Goal: Task Accomplishment & Management: Use online tool/utility

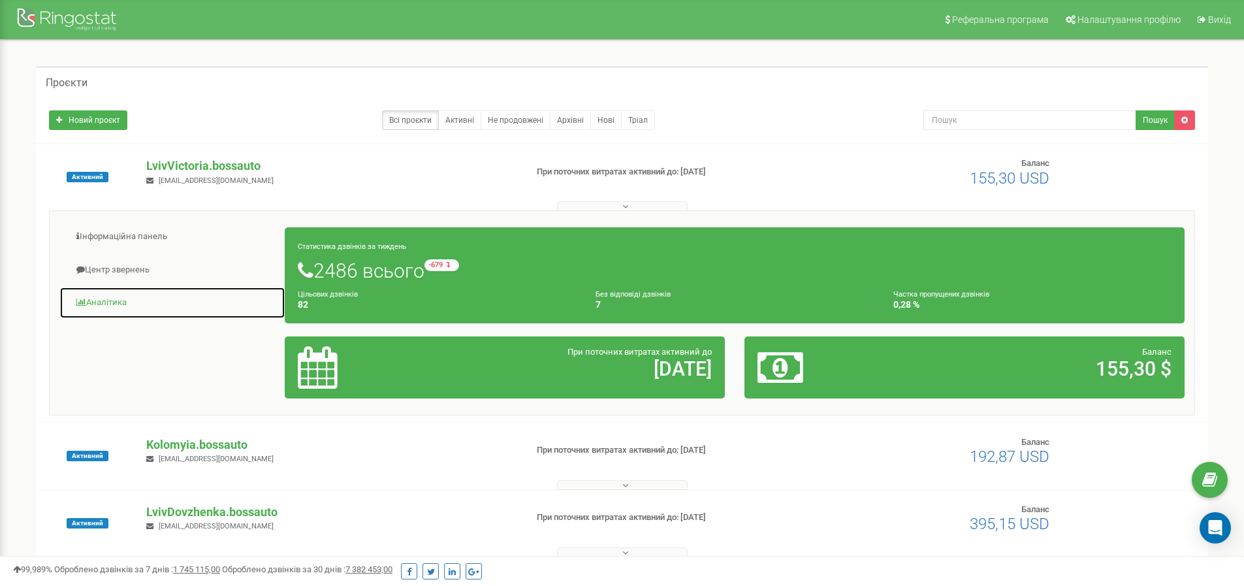
click at [121, 304] on link "Аналiтика" at bounding box center [172, 303] width 226 height 32
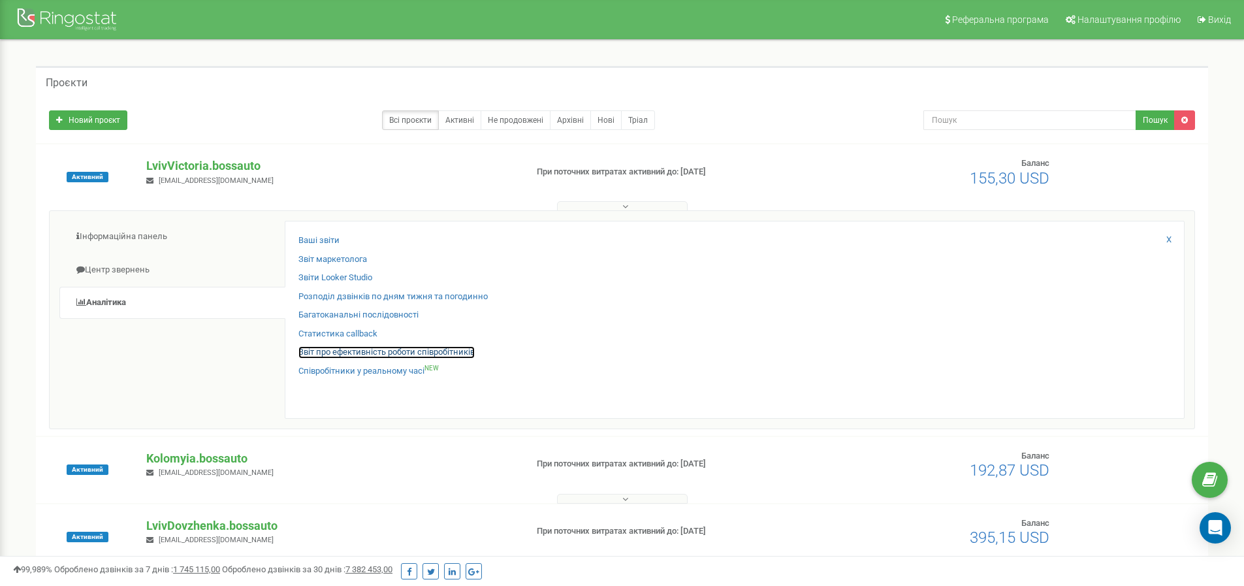
click at [377, 349] on link "Звіт про ефективність роботи співробітників" at bounding box center [386, 352] width 176 height 12
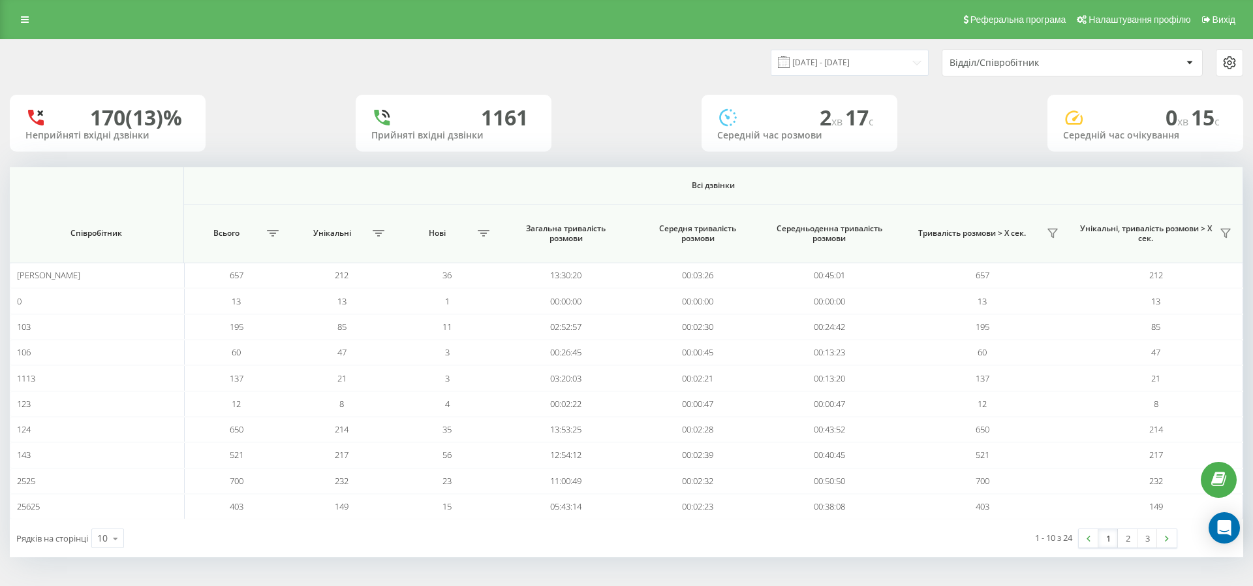
click at [870, 65] on input "22.08.2025 - 22.09.2025" at bounding box center [850, 62] width 158 height 25
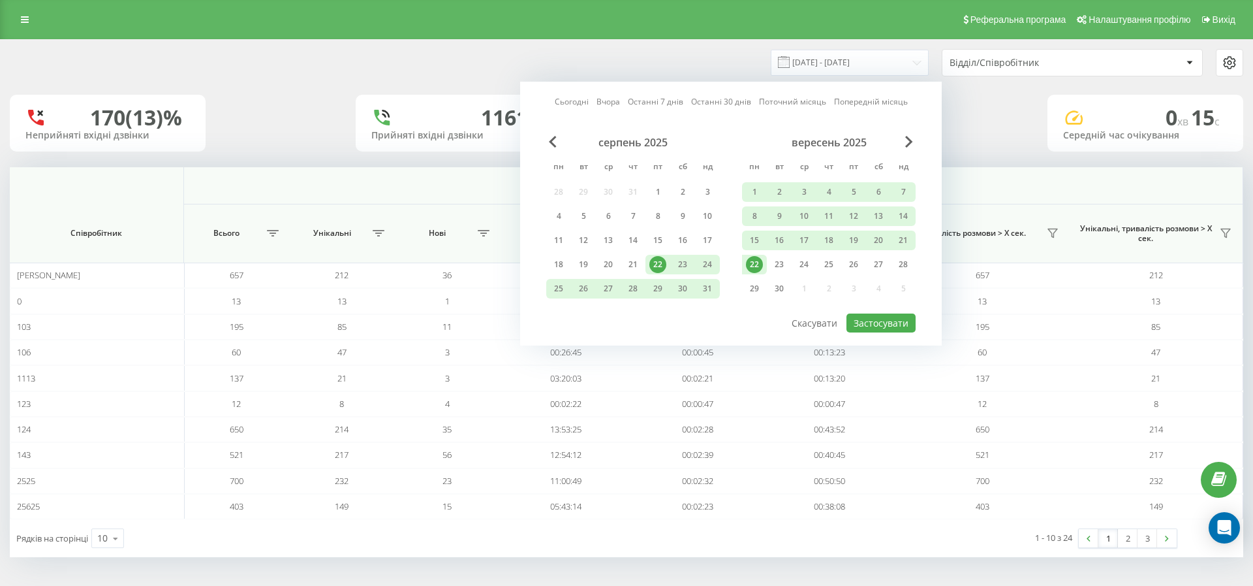
click at [734, 262] on div "серпень 2025 пн вт ср чт пт сб нд 28 29 30 31 1 2 3 4 5 6 7 8 9 10 11 12 13 14 …" at bounding box center [730, 219] width 369 height 167
click at [745, 267] on div "22" at bounding box center [754, 265] width 25 height 20
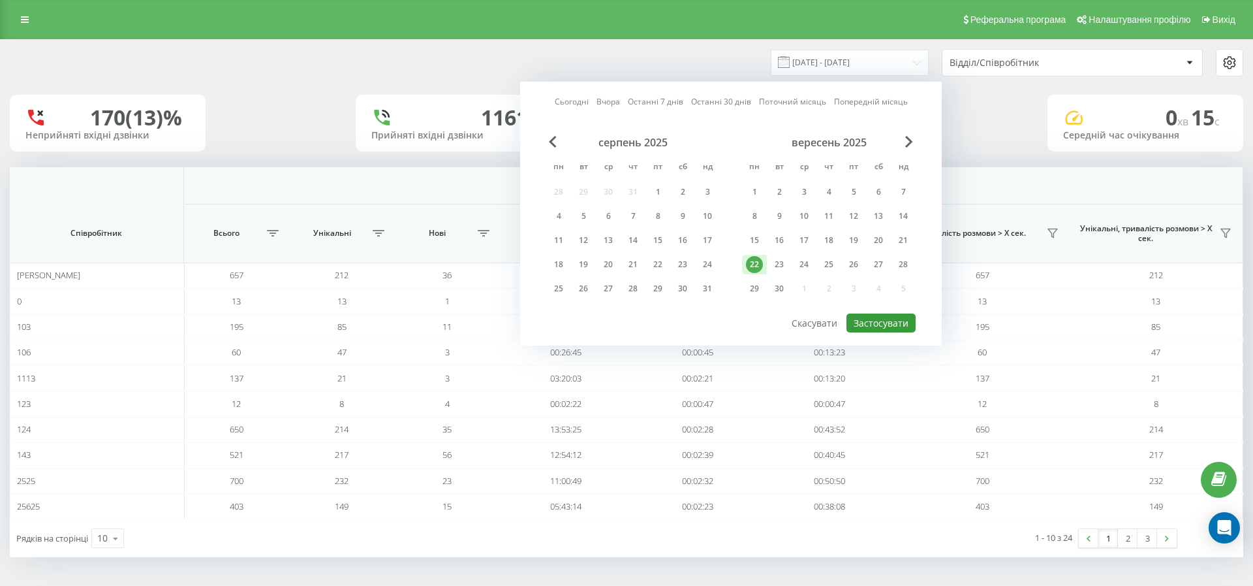
click at [875, 321] on button "Застосувати" at bounding box center [881, 322] width 69 height 19
type input "[DATE] - [DATE]"
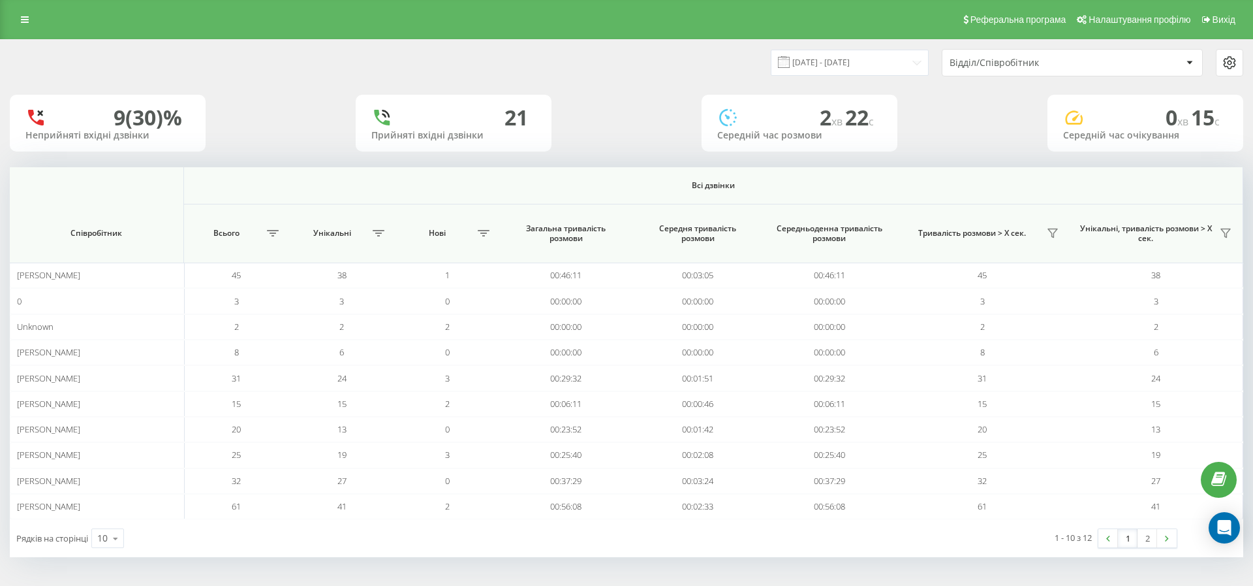
click at [1144, 65] on div "Відділ/Співробітник" at bounding box center [1066, 62] width 232 height 11
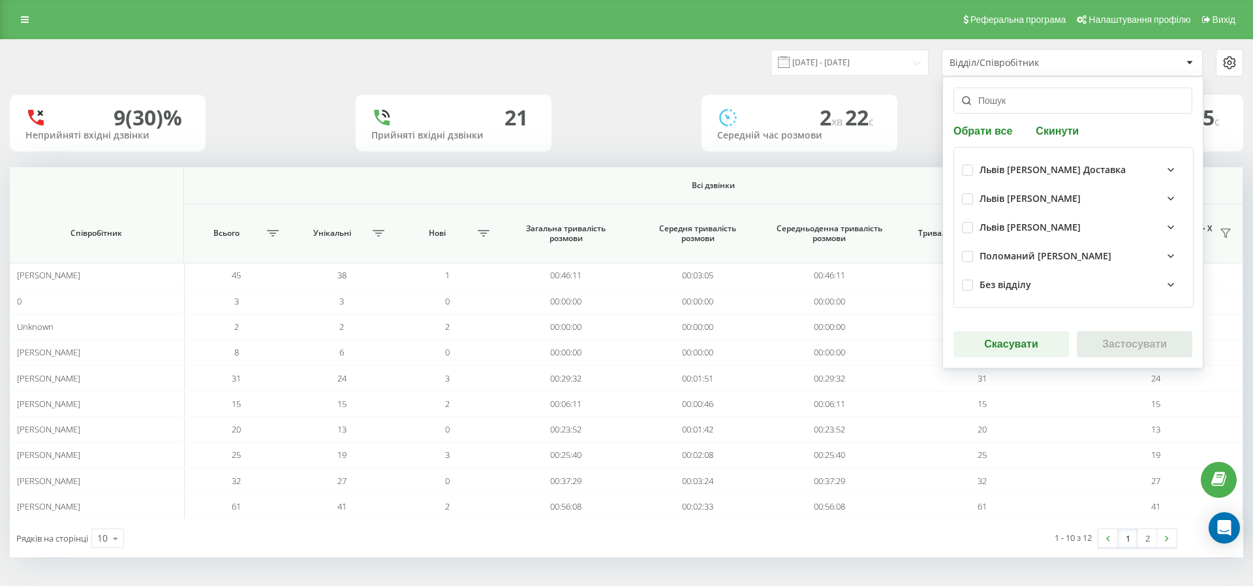
click at [1001, 166] on div "Львів Вікторія Доставка" at bounding box center [1053, 170] width 146 height 11
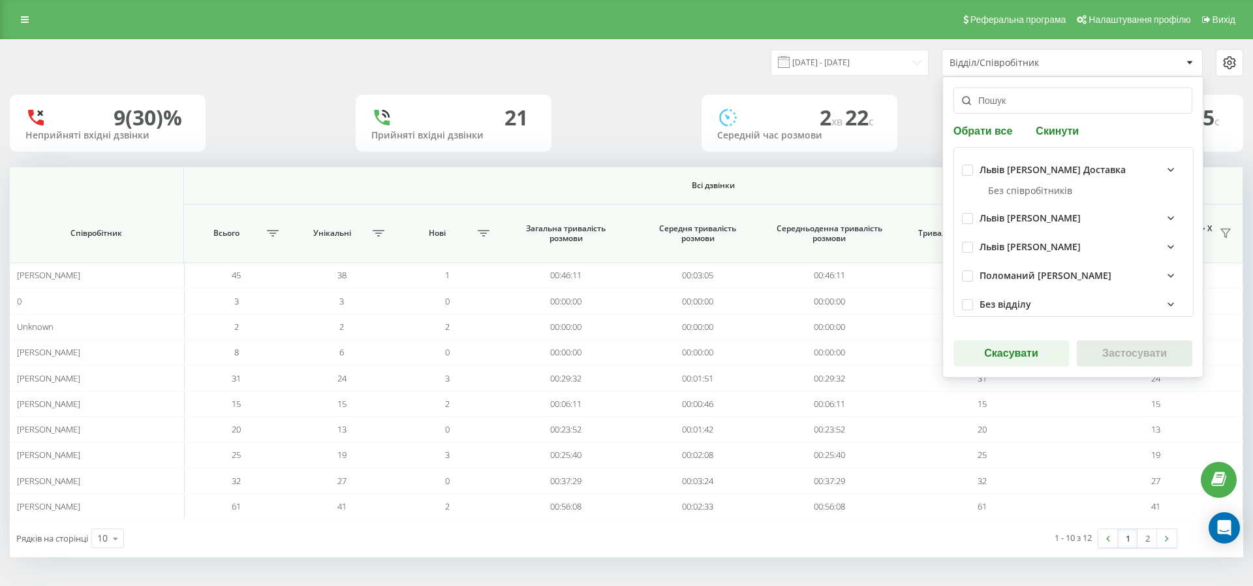
click at [986, 223] on div "Львів Вікторія Жулінський" at bounding box center [1030, 218] width 101 height 11
click at [967, 213] on label at bounding box center [967, 213] width 11 height 0
checkbox input "true"
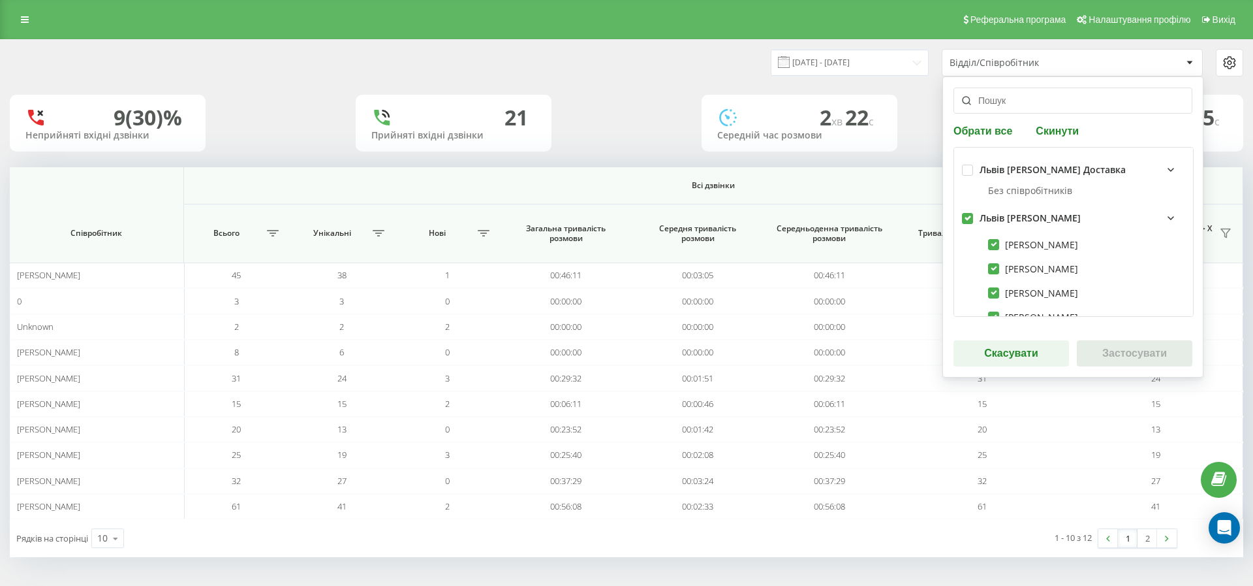
checkbox input "true"
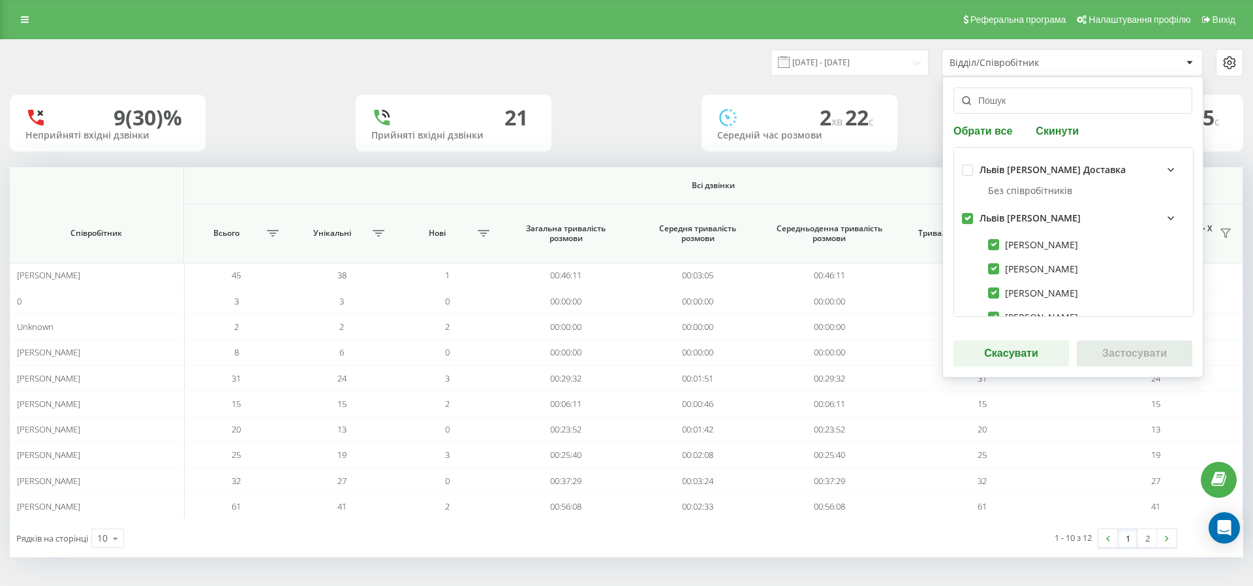
checkbox input "true"
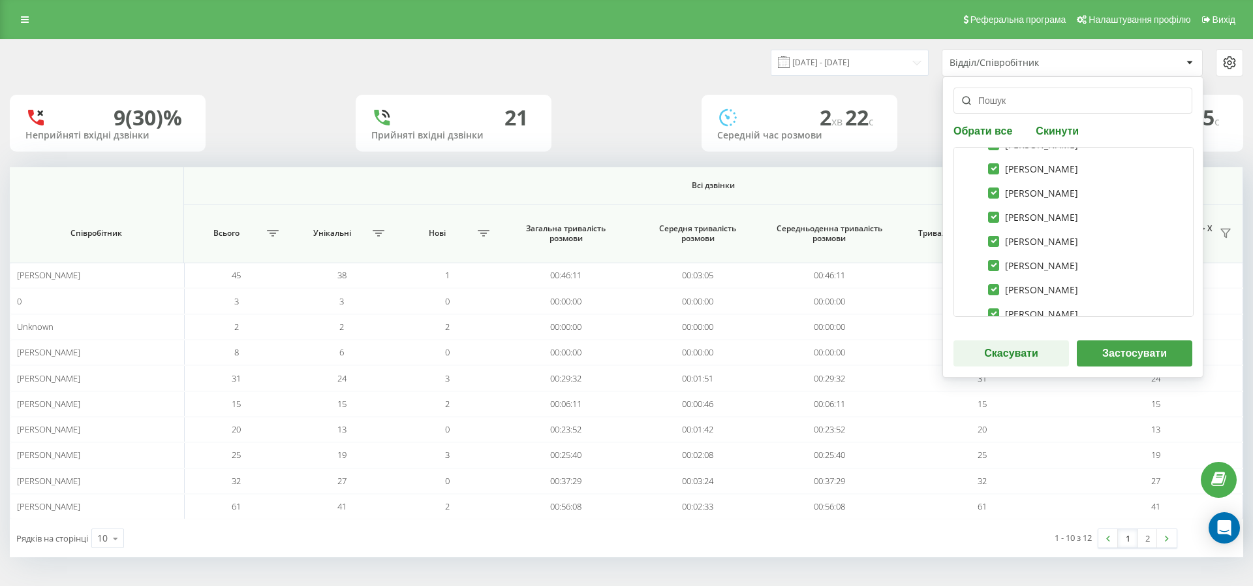
scroll to position [228, 0]
click at [1036, 237] on div "Львів Вікторія Поломаний" at bounding box center [1030, 236] width 101 height 11
click at [1048, 257] on div "Поломаний К" at bounding box center [1083, 265] width 206 height 16
click at [1051, 284] on div "Без відділу" at bounding box center [1073, 293] width 223 height 29
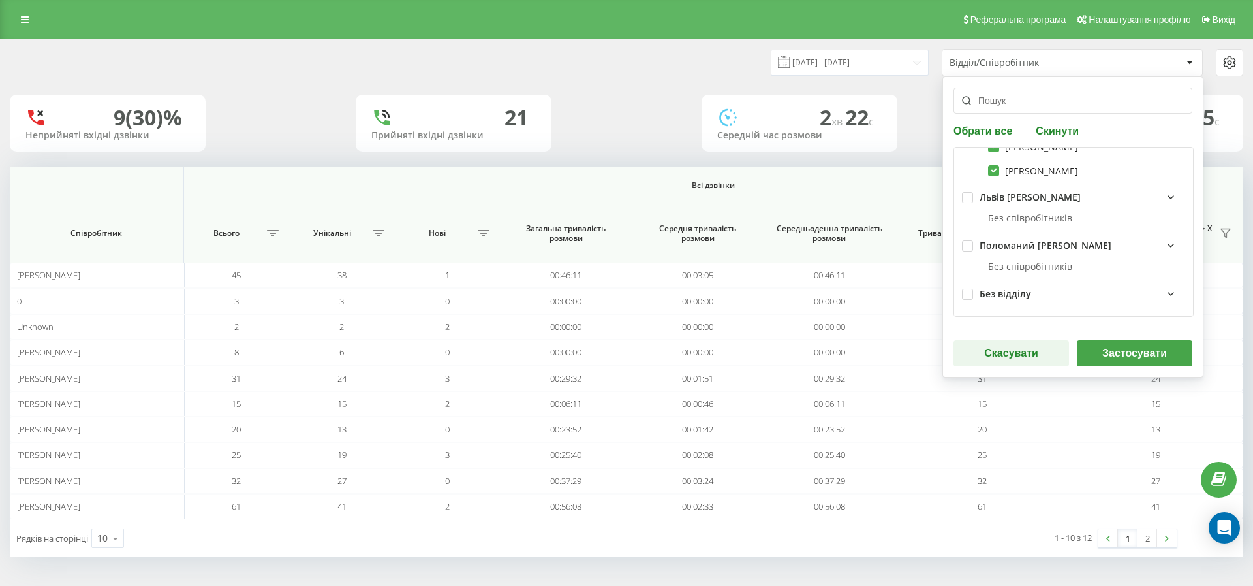
click at [1077, 300] on div "Без відділу" at bounding box center [1083, 294] width 206 height 16
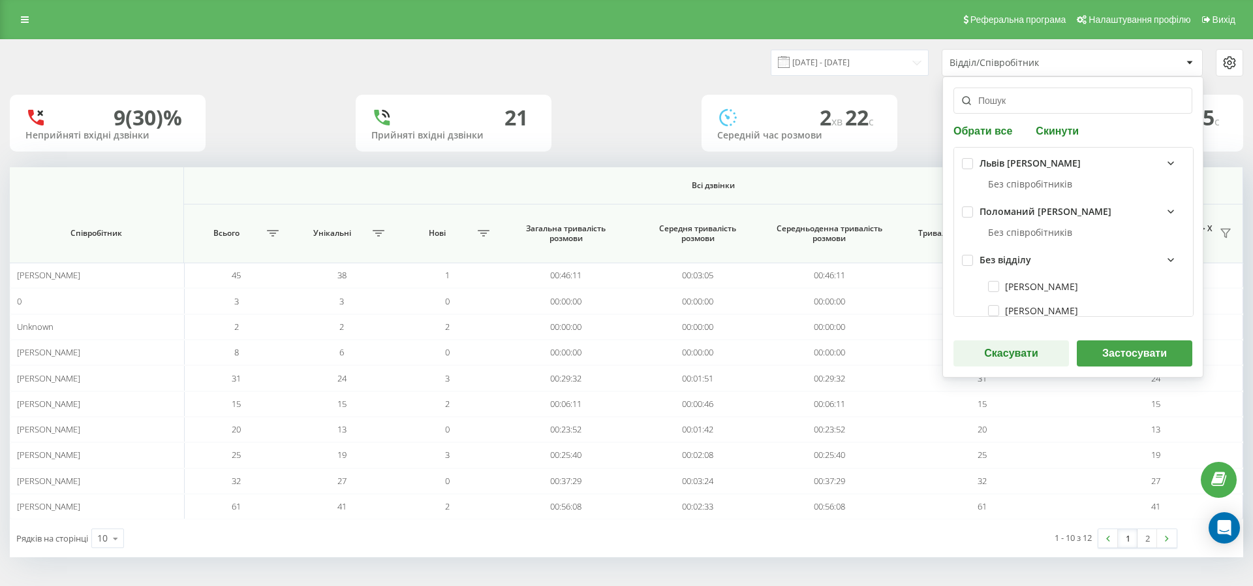
scroll to position [339, 0]
click at [1077, 247] on label "Ростислав Бордуляк" at bounding box center [1033, 247] width 90 height 11
checkbox input "true"
click at [1078, 269] on label "Дмитро Храновський" at bounding box center [1033, 271] width 90 height 11
checkbox input "true"
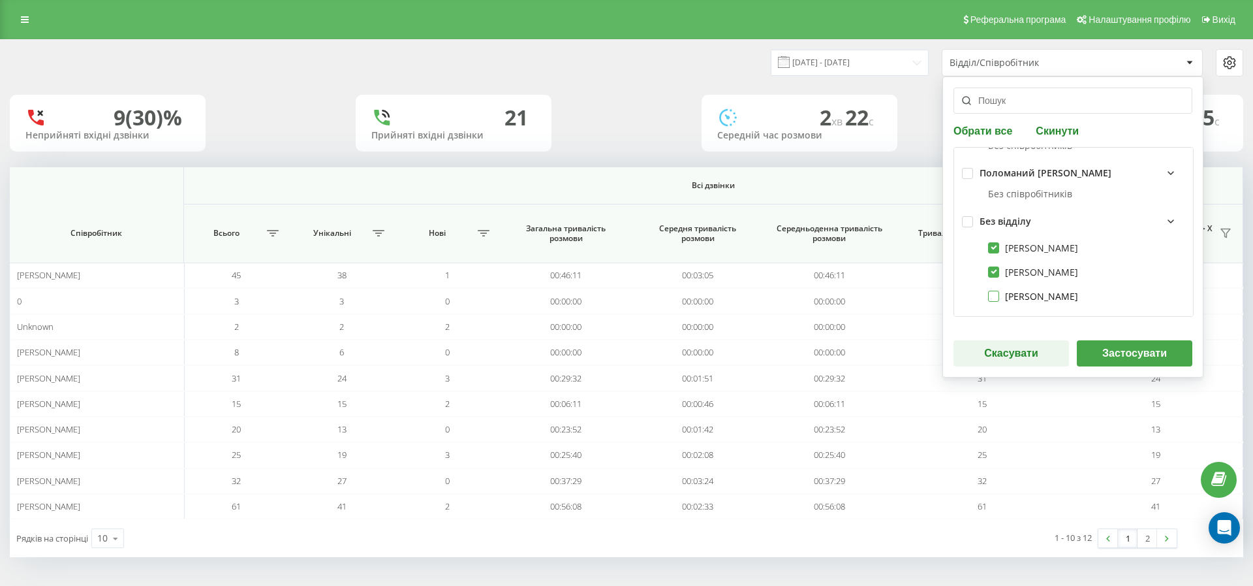
click at [1064, 298] on label "Кравчук Андрій" at bounding box center [1033, 295] width 90 height 11
checkbox input "true"
click at [1125, 349] on button "Застосувати" at bounding box center [1135, 353] width 116 height 26
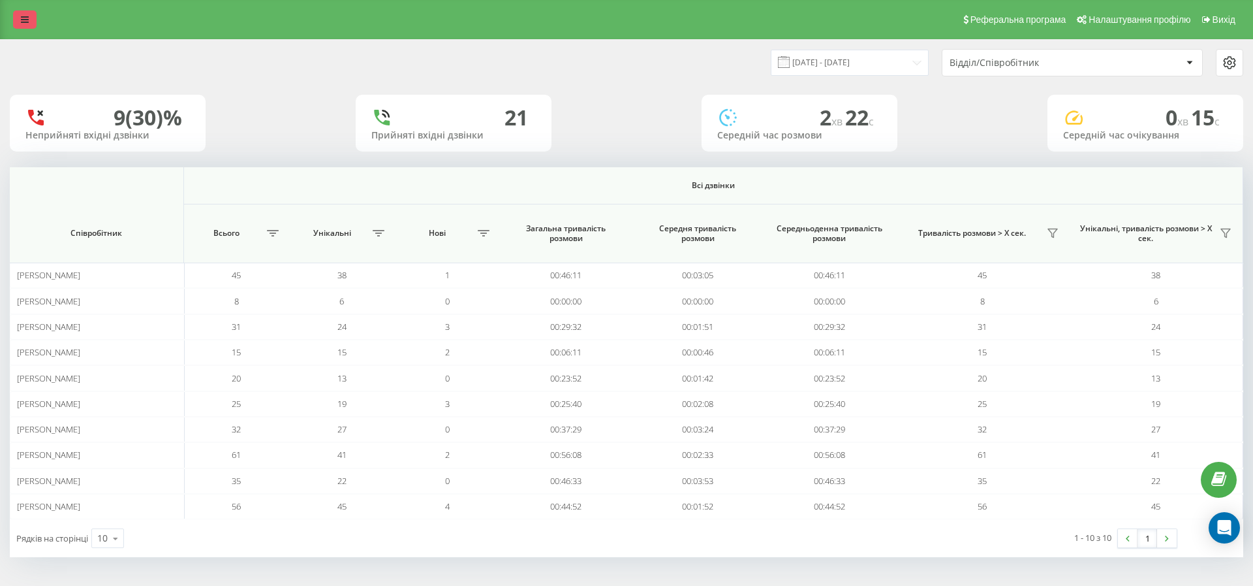
click at [27, 23] on icon at bounding box center [25, 19] width 8 height 9
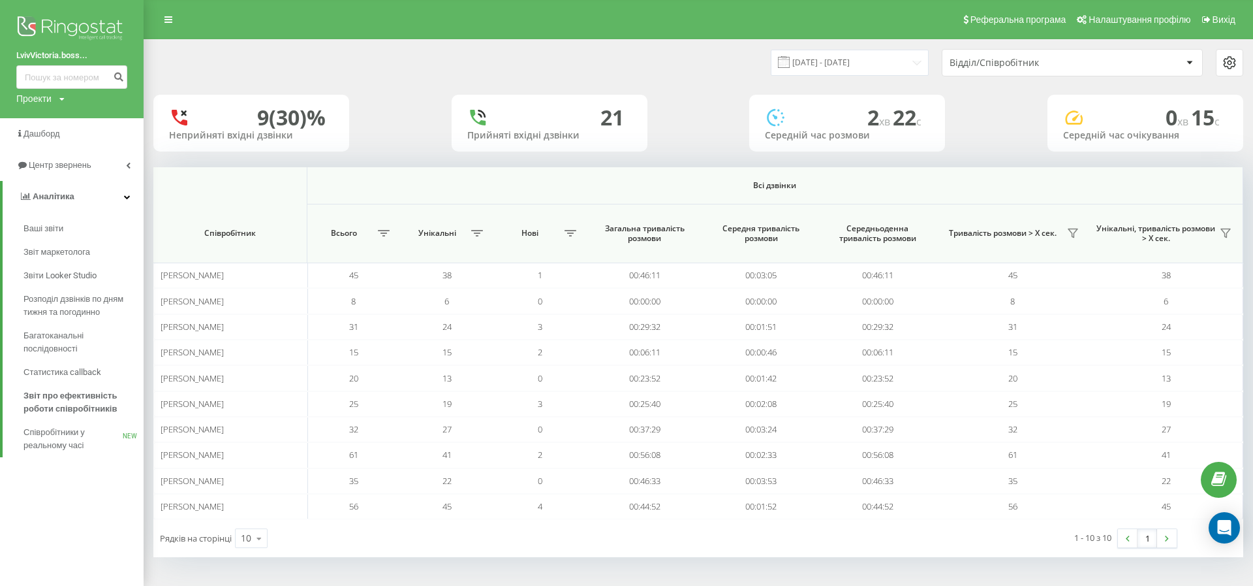
click at [73, 28] on img at bounding box center [71, 29] width 111 height 33
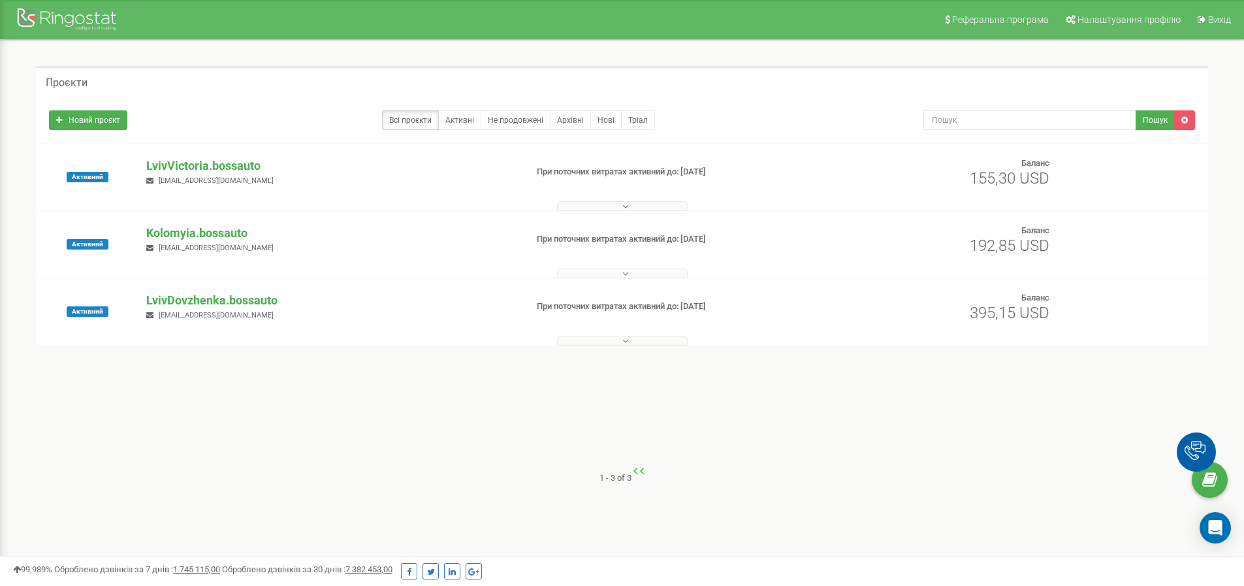
click at [214, 237] on p "Kolomyia.bossauto" at bounding box center [330, 233] width 369 height 17
click at [212, 233] on p "Kolomyia.bossauto" at bounding box center [330, 233] width 369 height 17
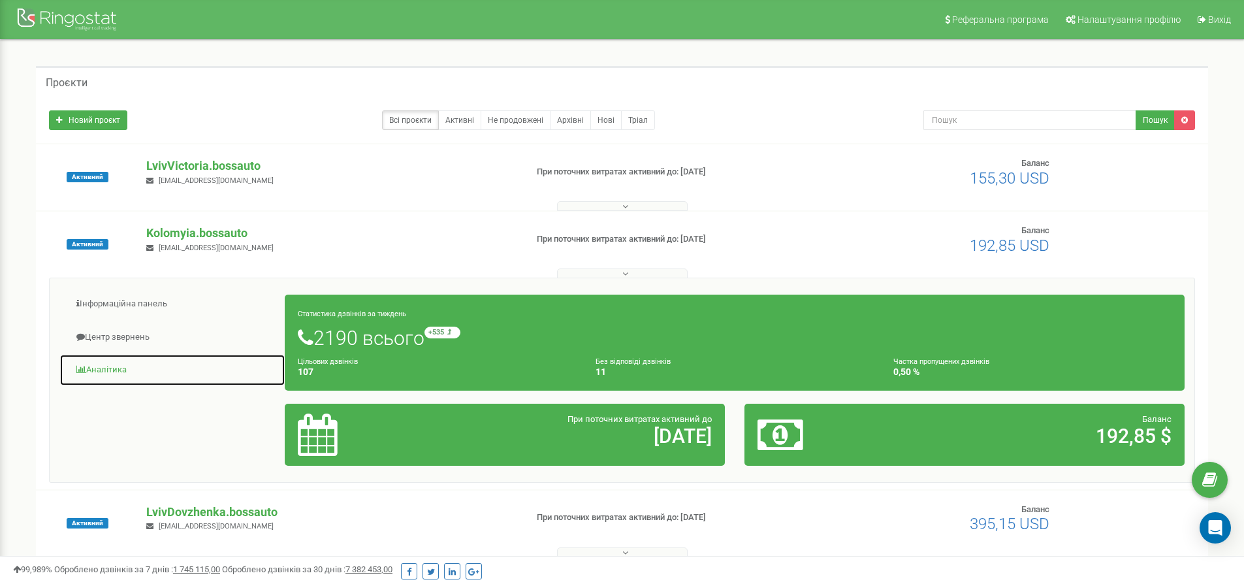
click at [112, 365] on link "Аналiтика" at bounding box center [172, 370] width 226 height 32
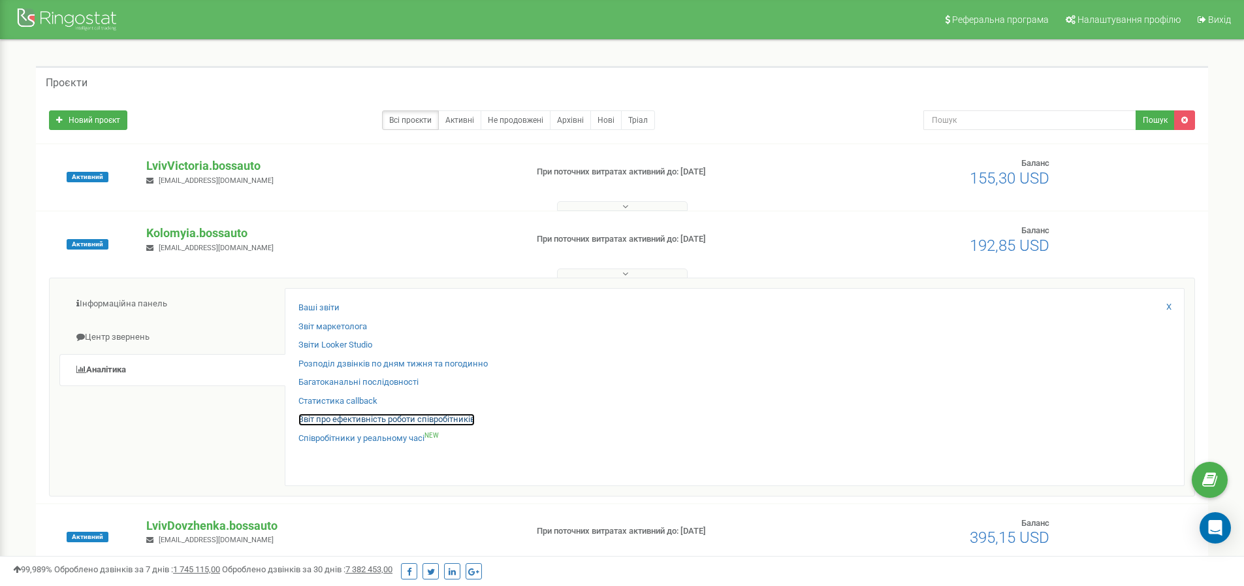
click at [361, 418] on link "Звіт про ефективність роботи співробітників" at bounding box center [386, 419] width 176 height 12
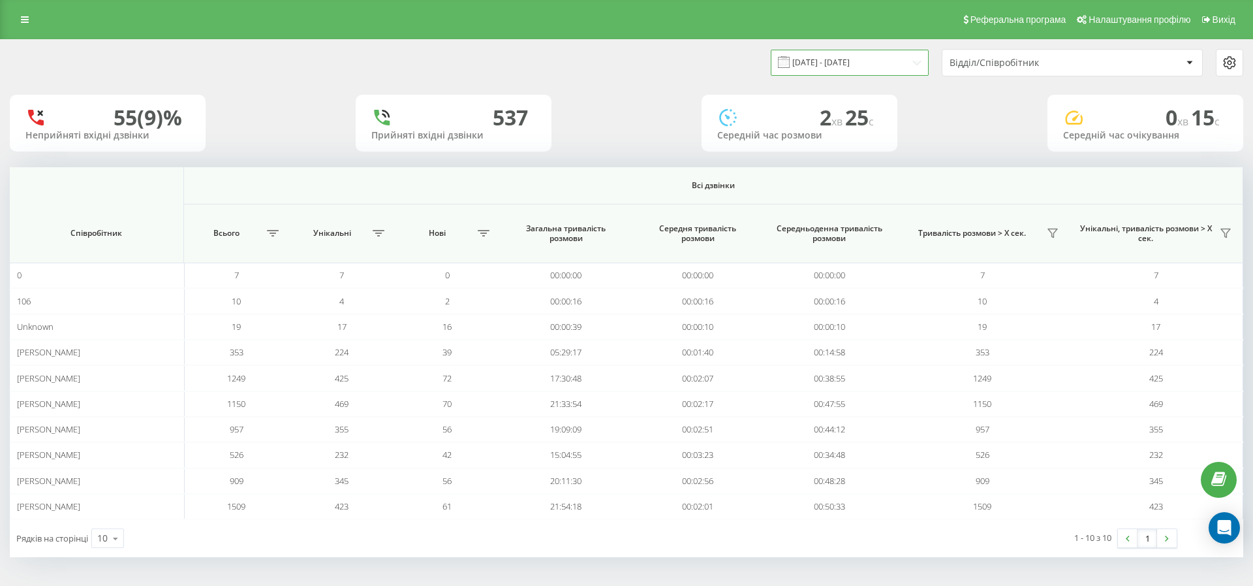
click at [880, 66] on input "[DATE] - [DATE]" at bounding box center [850, 62] width 158 height 25
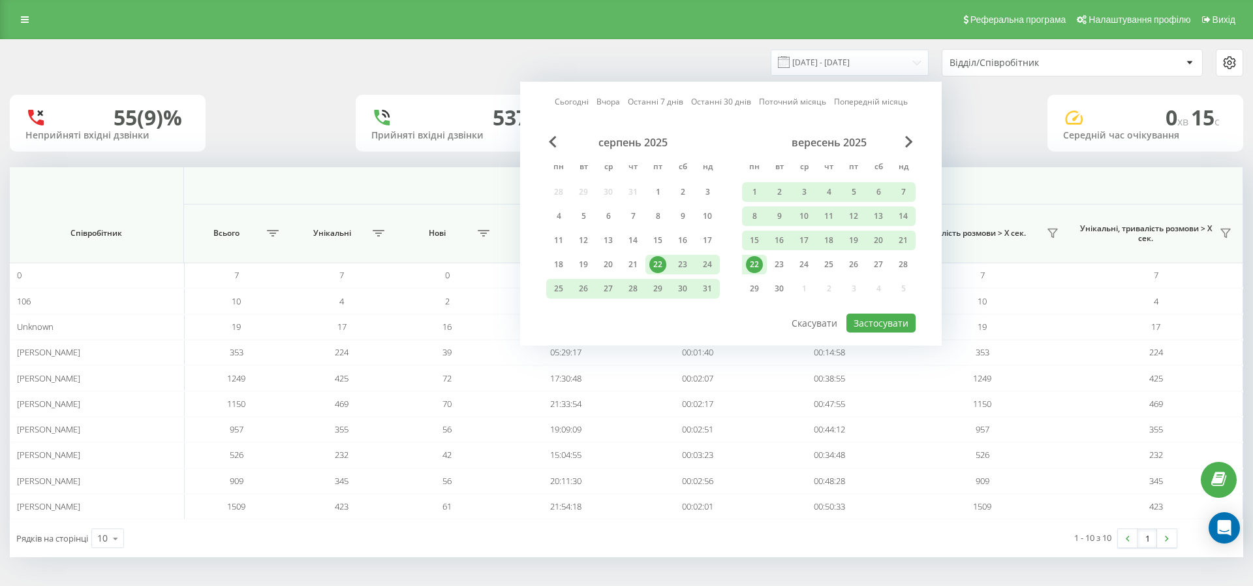
click at [756, 262] on div "22" at bounding box center [754, 264] width 17 height 17
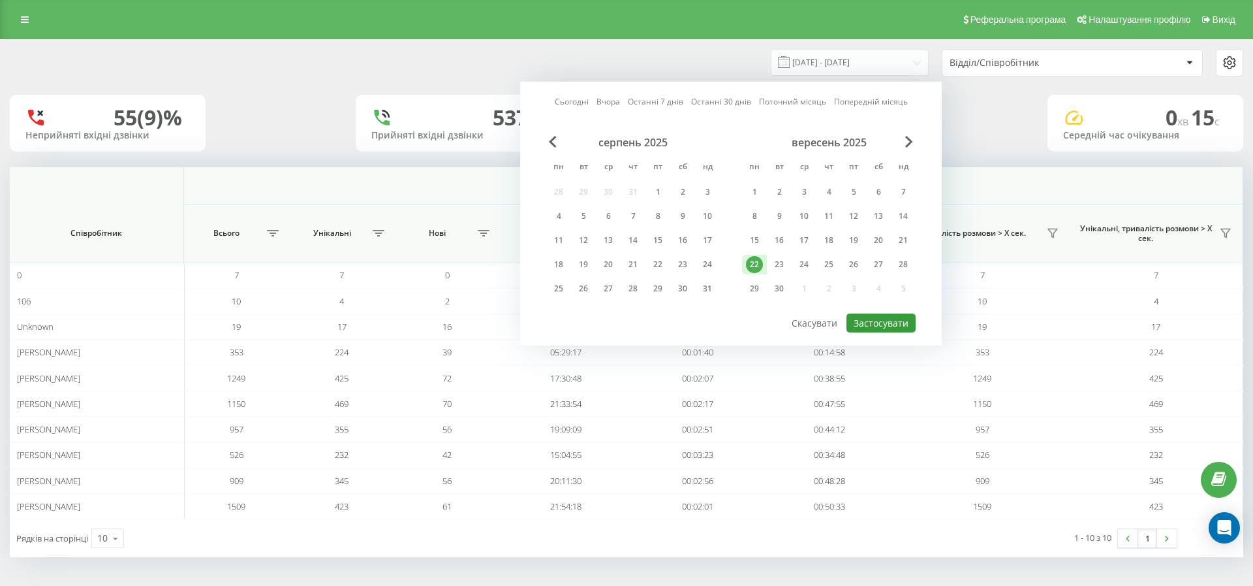
click at [866, 320] on button "Застосувати" at bounding box center [881, 322] width 69 height 19
type input "[DATE] - [DATE]"
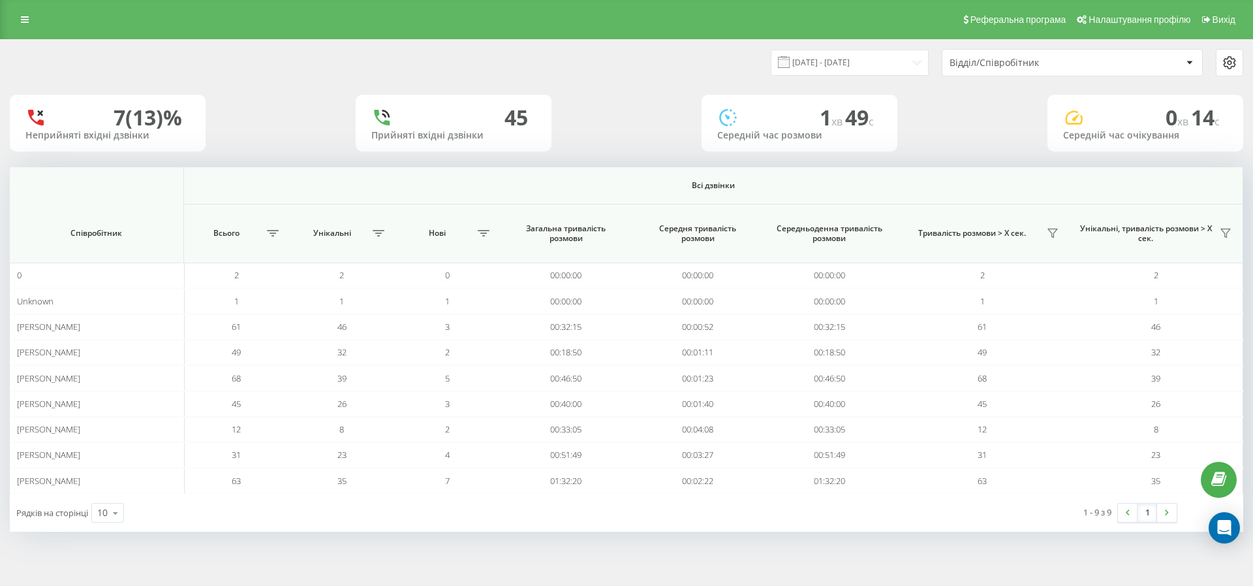
click at [997, 64] on div "Відділ/Співробітник" at bounding box center [1028, 62] width 156 height 11
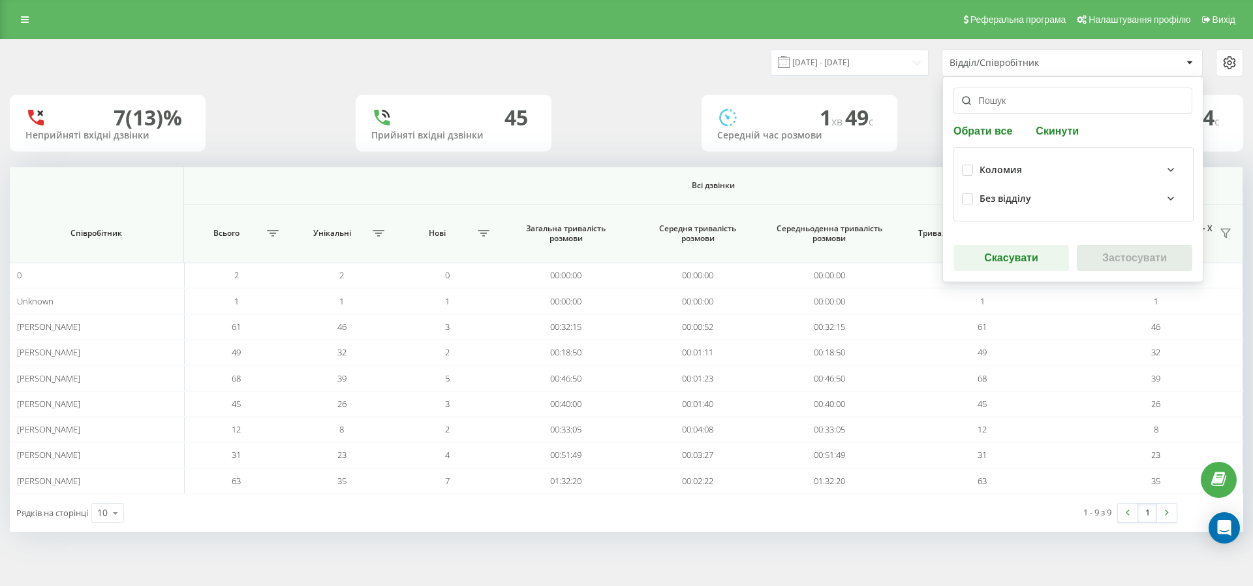
click at [926, 130] on div "7 (13)% Неприйняті вхідні дзвінки 45 Прийняті вхідні дзвінки 1 хв 49 c Середній…" at bounding box center [627, 123] width 1234 height 57
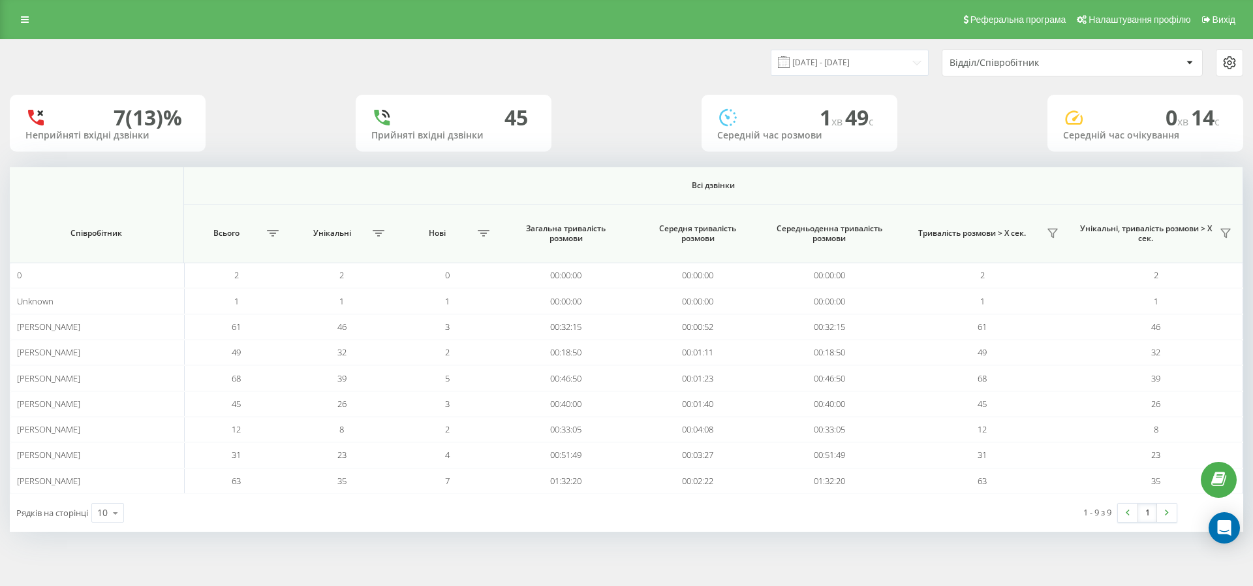
click at [1067, 59] on div "Відділ/Співробітник" at bounding box center [1028, 62] width 156 height 11
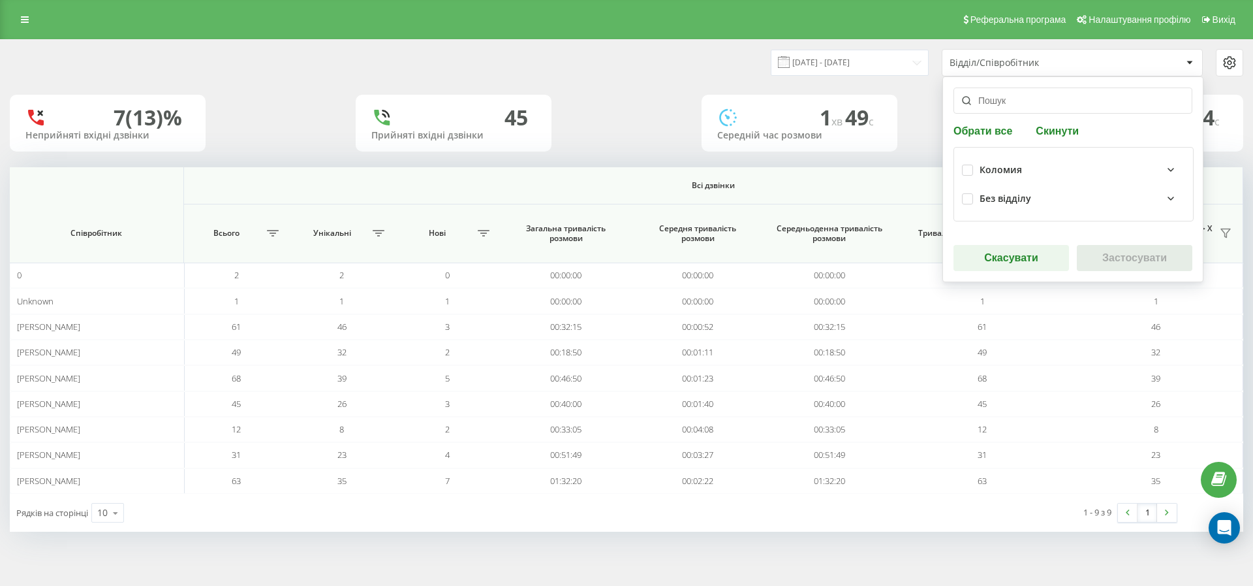
click at [1010, 170] on div "Коломия" at bounding box center [1001, 170] width 42 height 11
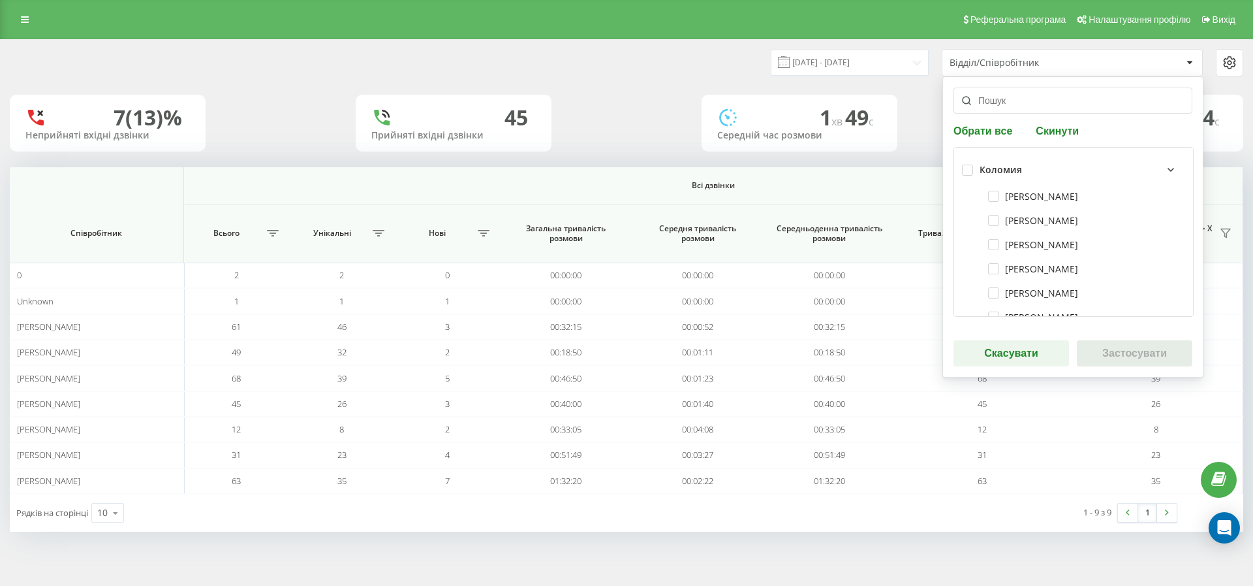
click at [974, 170] on div "Коломия" at bounding box center [1073, 169] width 223 height 29
click at [970, 165] on label at bounding box center [967, 165] width 11 height 0
checkbox input "true"
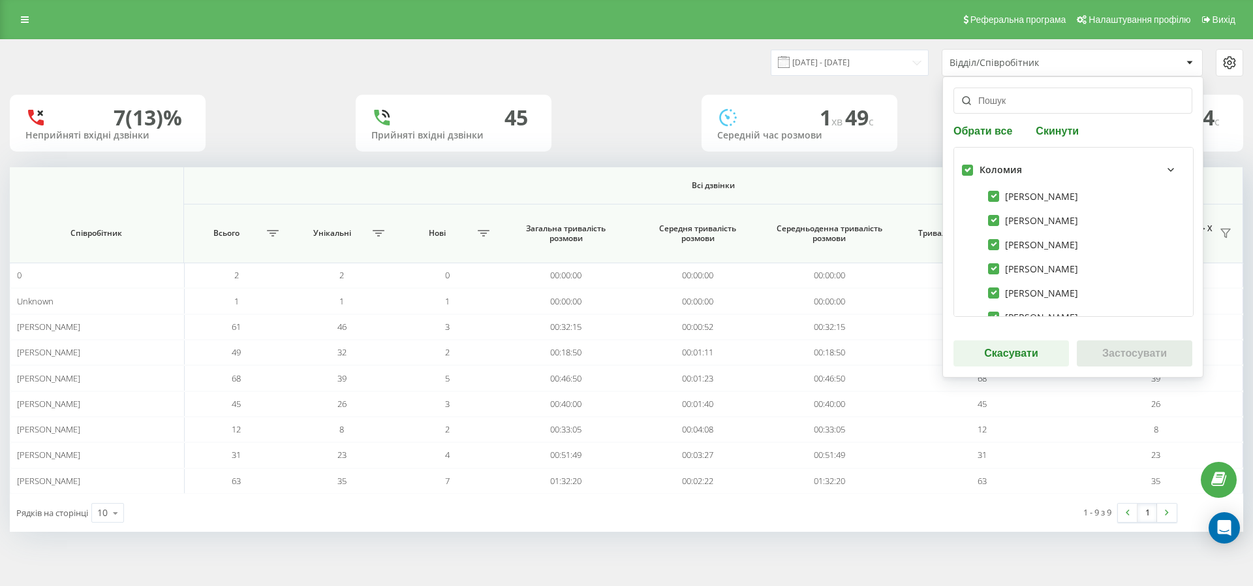
checkbox input "true"
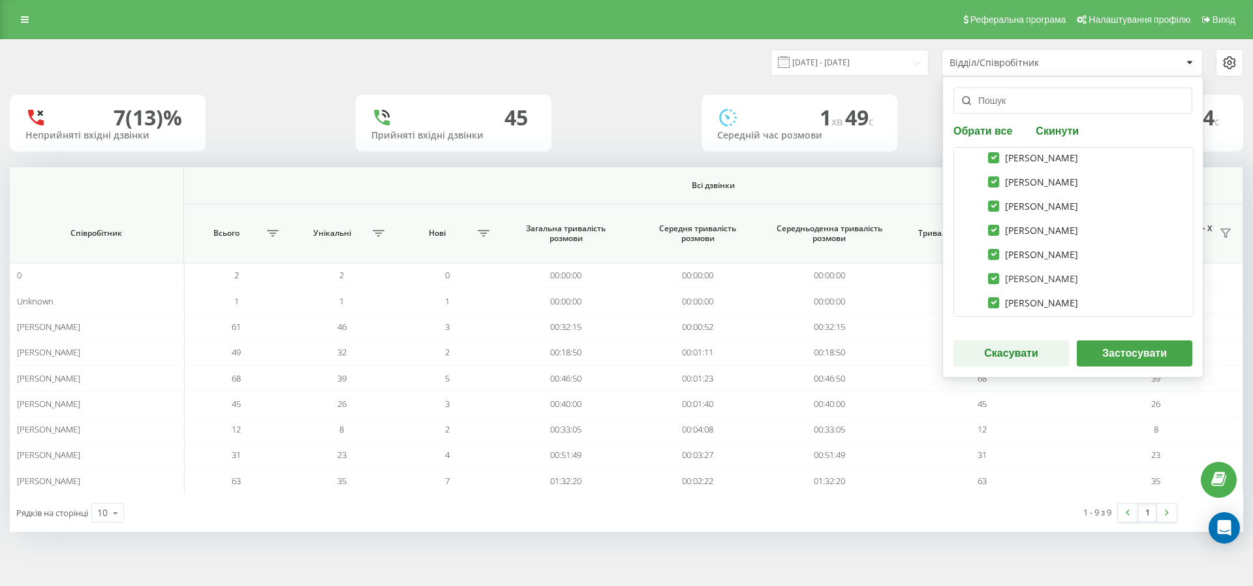
scroll to position [74, 0]
click at [959, 294] on div "Коломия Котюк Орест Вадим Маковійчук Олег Некеруй Котенко Віталій Устинова Ліна…" at bounding box center [1074, 232] width 240 height 170
click at [967, 289] on label at bounding box center [967, 289] width 11 height 0
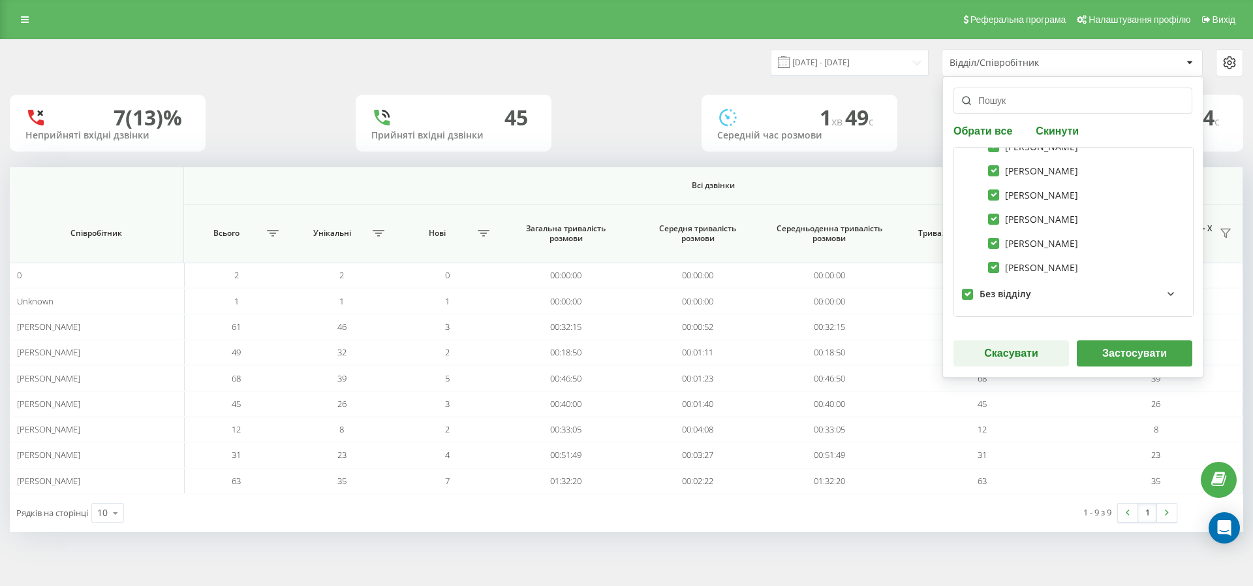
checkbox input "true"
click at [1117, 342] on button "Застосувати" at bounding box center [1135, 353] width 116 height 26
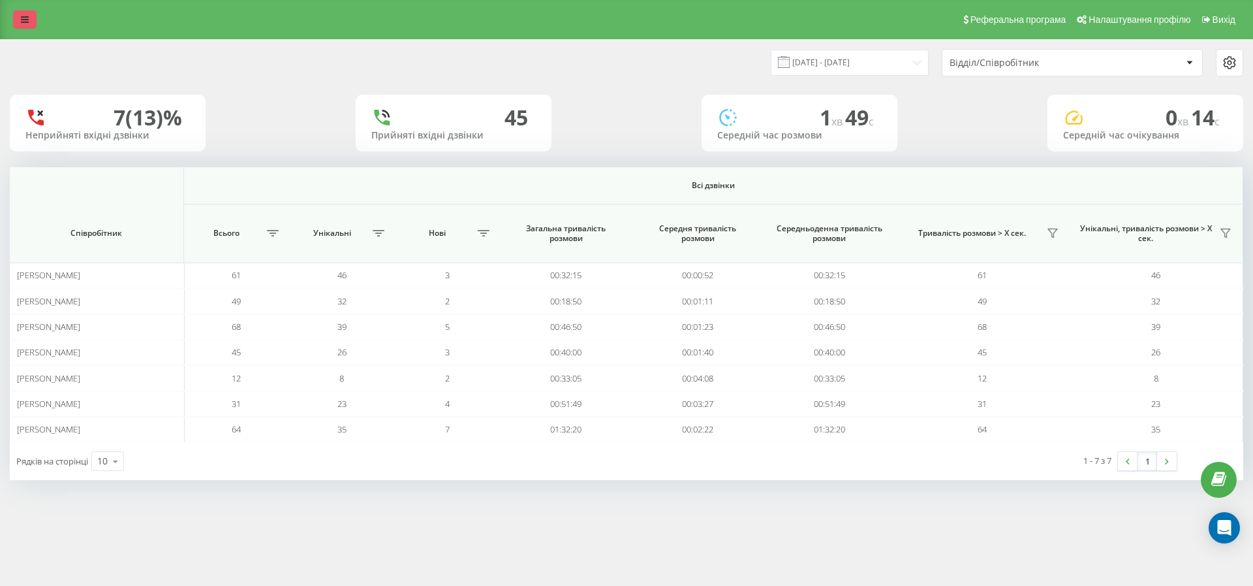
click at [24, 20] on icon at bounding box center [25, 19] width 8 height 9
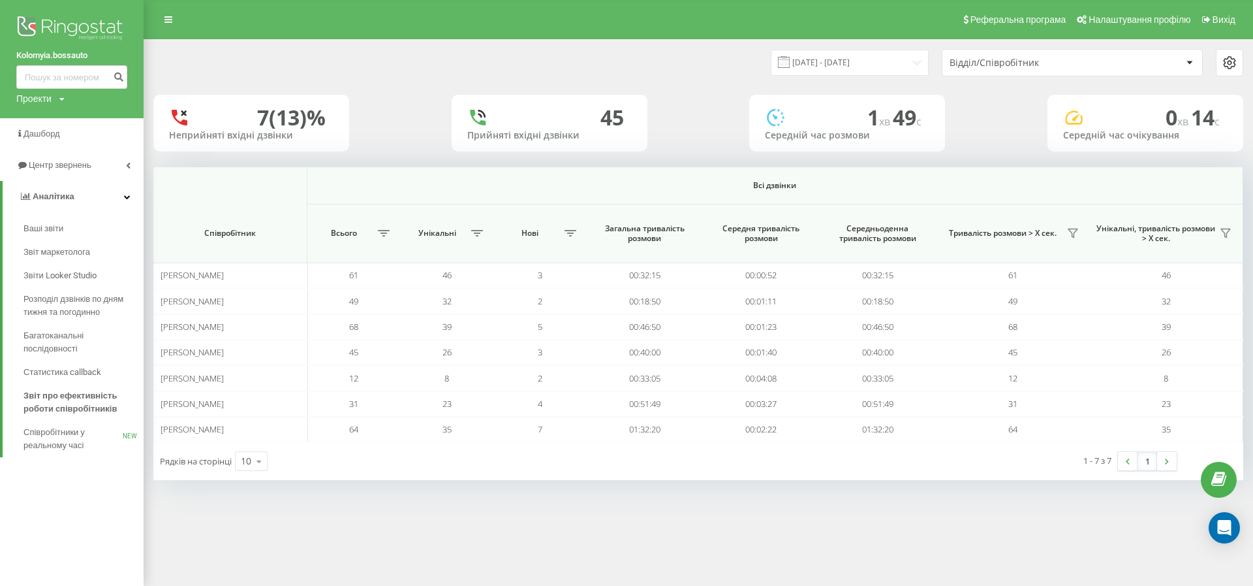
click at [56, 31] on img at bounding box center [71, 29] width 111 height 33
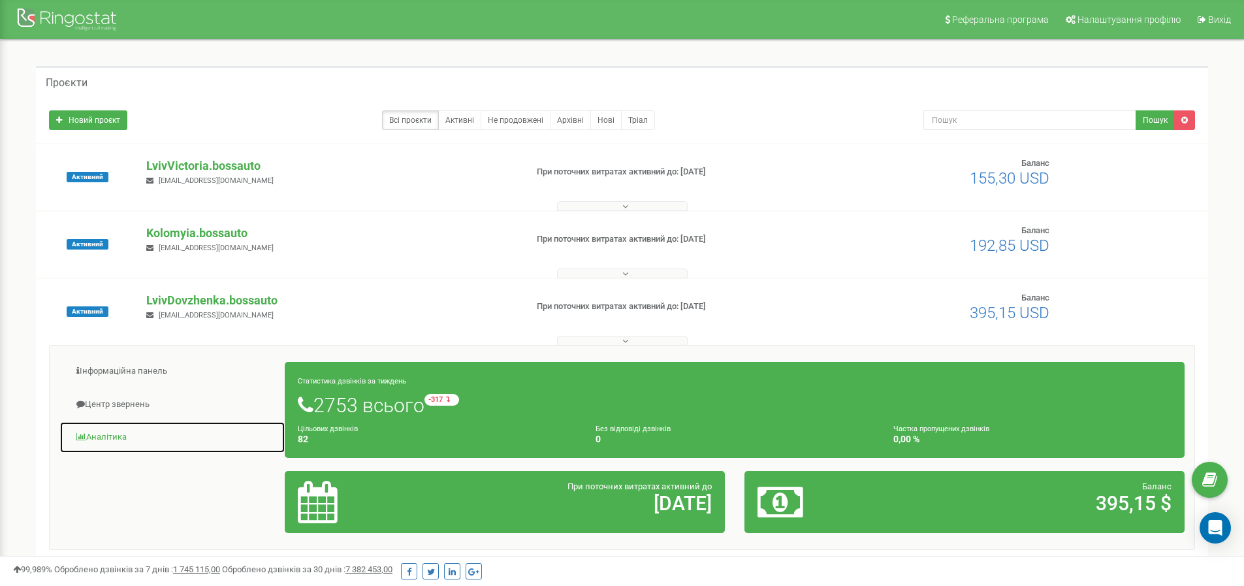
click at [105, 433] on link "Аналiтика" at bounding box center [172, 437] width 226 height 32
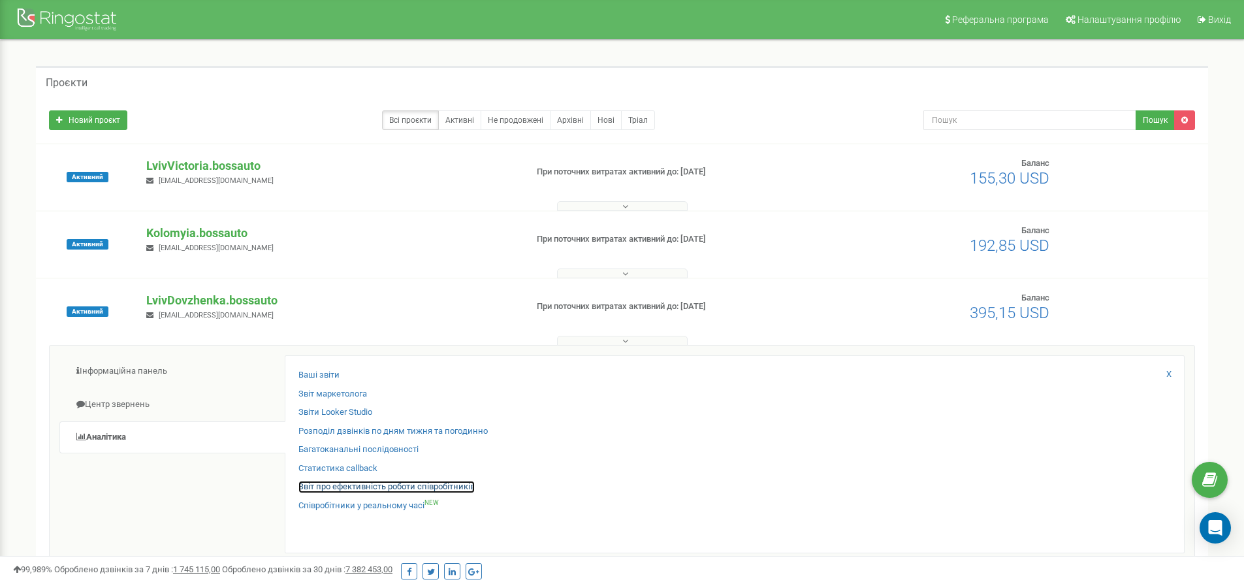
click at [352, 485] on link "Звіт про ефективність роботи співробітників" at bounding box center [386, 486] width 176 height 12
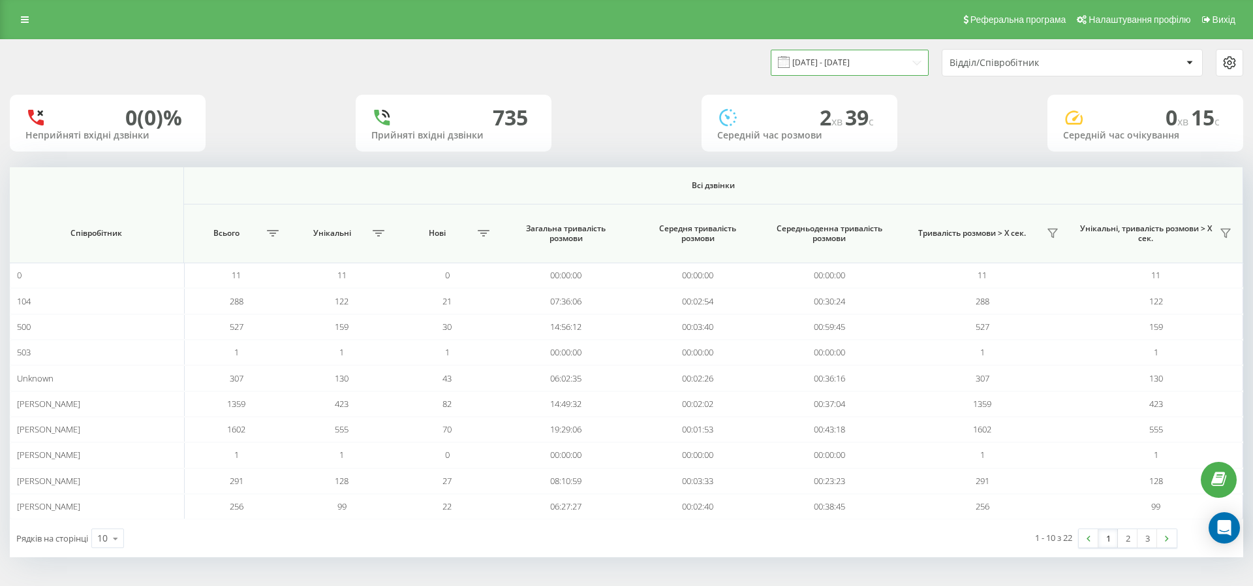
click at [857, 65] on input "22.08.2025 - 22.09.2025" at bounding box center [850, 62] width 158 height 25
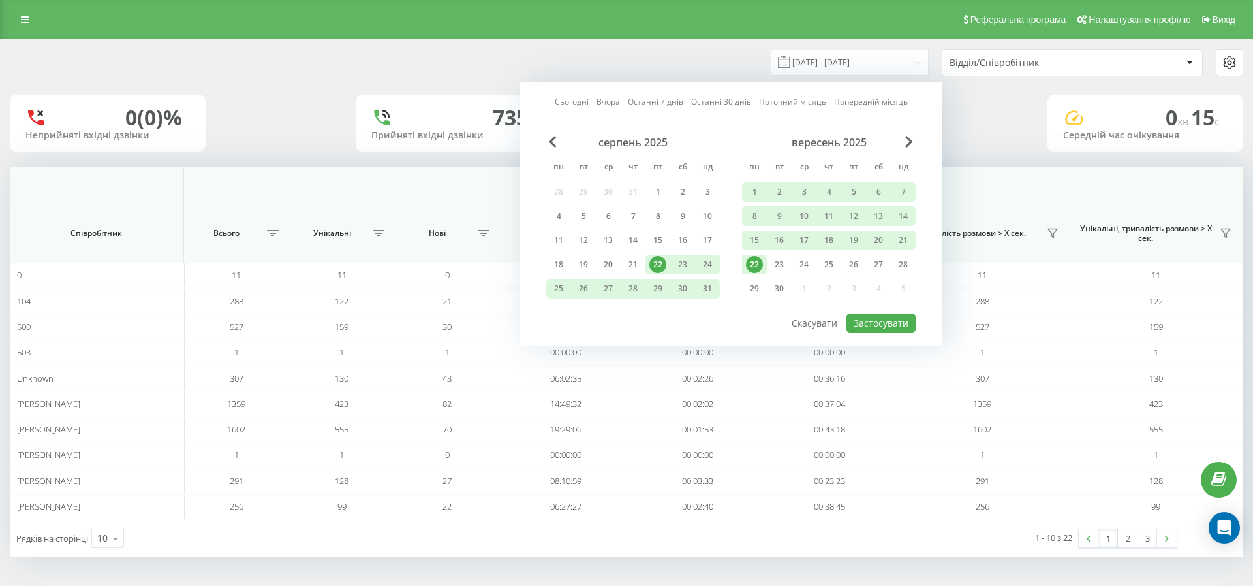
click at [755, 259] on div "22" at bounding box center [754, 264] width 17 height 17
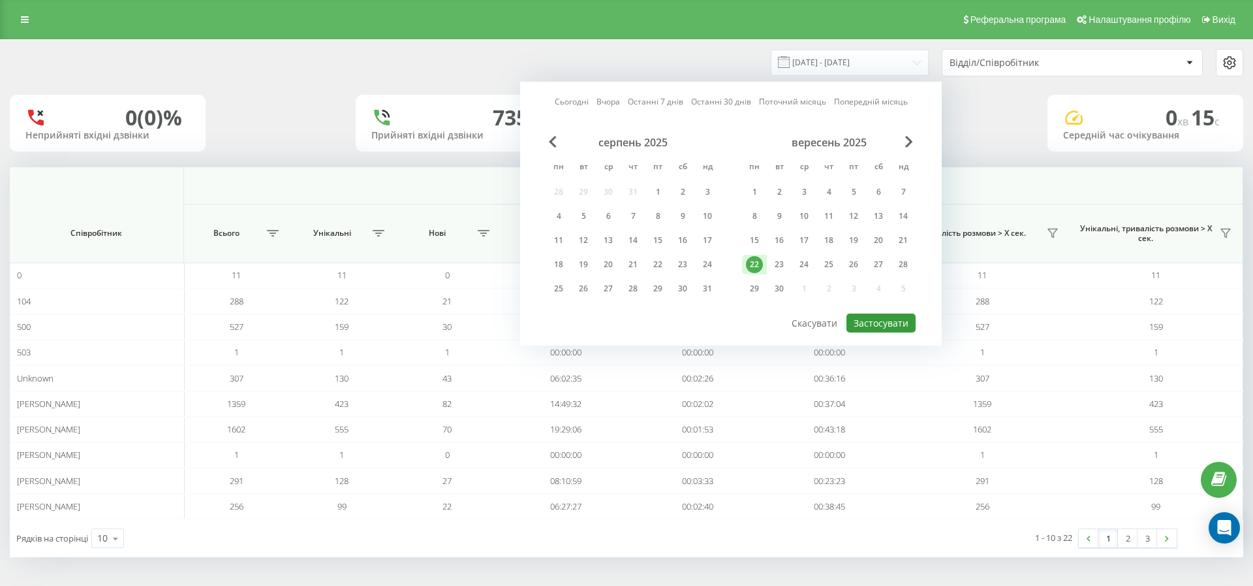
click at [871, 321] on button "Застосувати" at bounding box center [881, 322] width 69 height 19
type input "[DATE] - [DATE]"
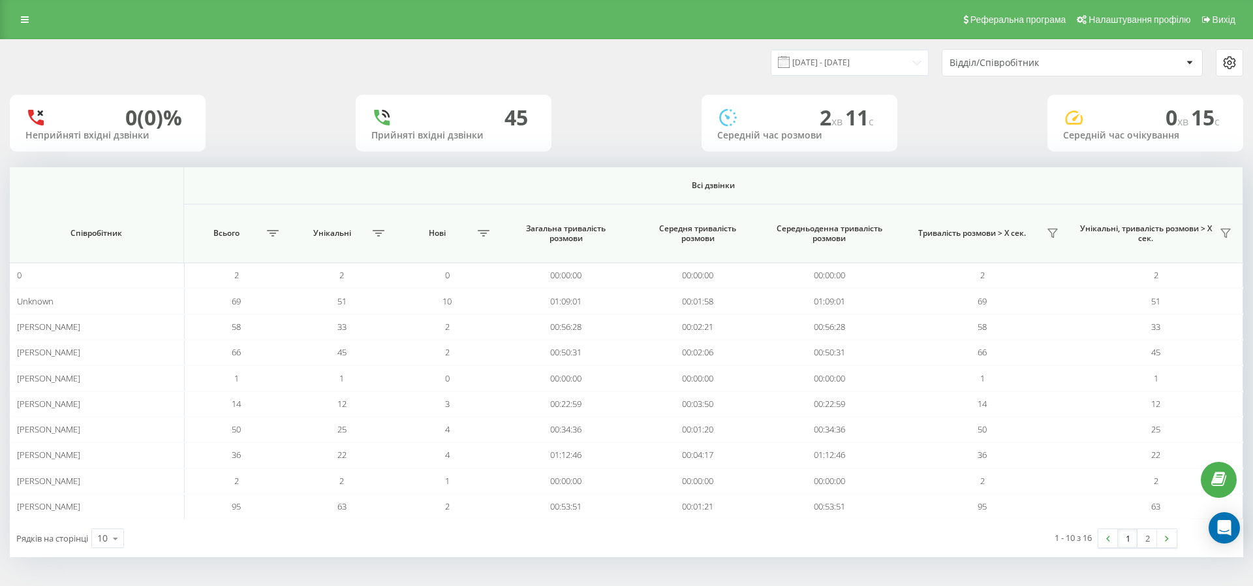
click at [1110, 58] on div "Відділ/Співробітник" at bounding box center [1066, 62] width 232 height 11
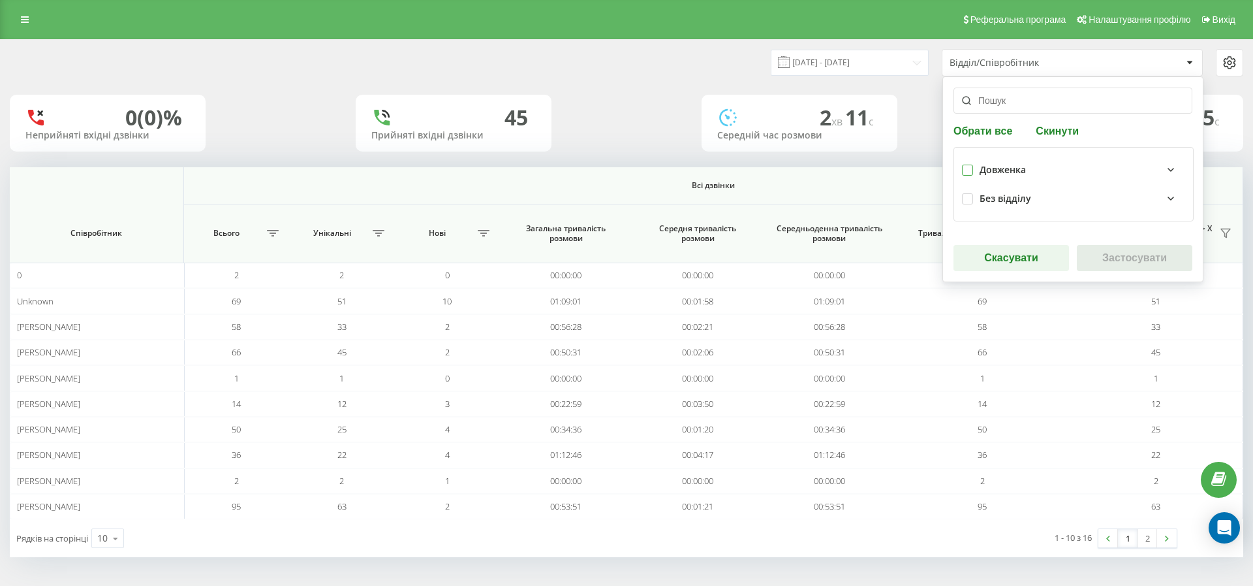
click at [970, 165] on label at bounding box center [967, 165] width 11 height 0
checkbox input "true"
click at [997, 204] on div "Без відділу" at bounding box center [1083, 199] width 206 height 16
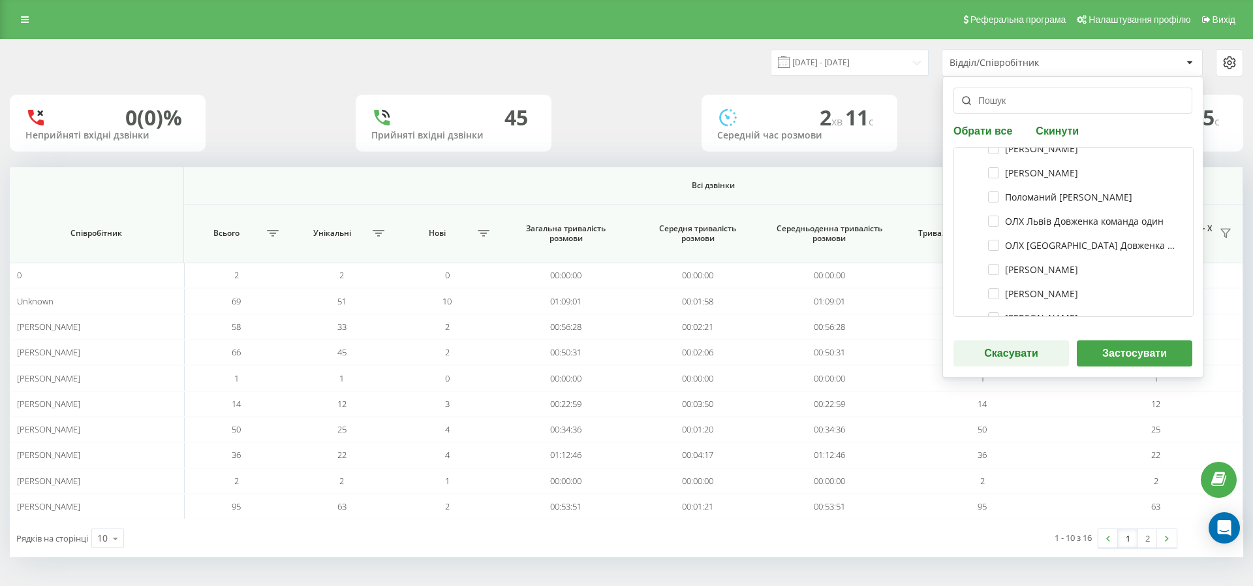
scroll to position [146, 0]
click at [1109, 356] on button "Застосувати" at bounding box center [1135, 353] width 116 height 26
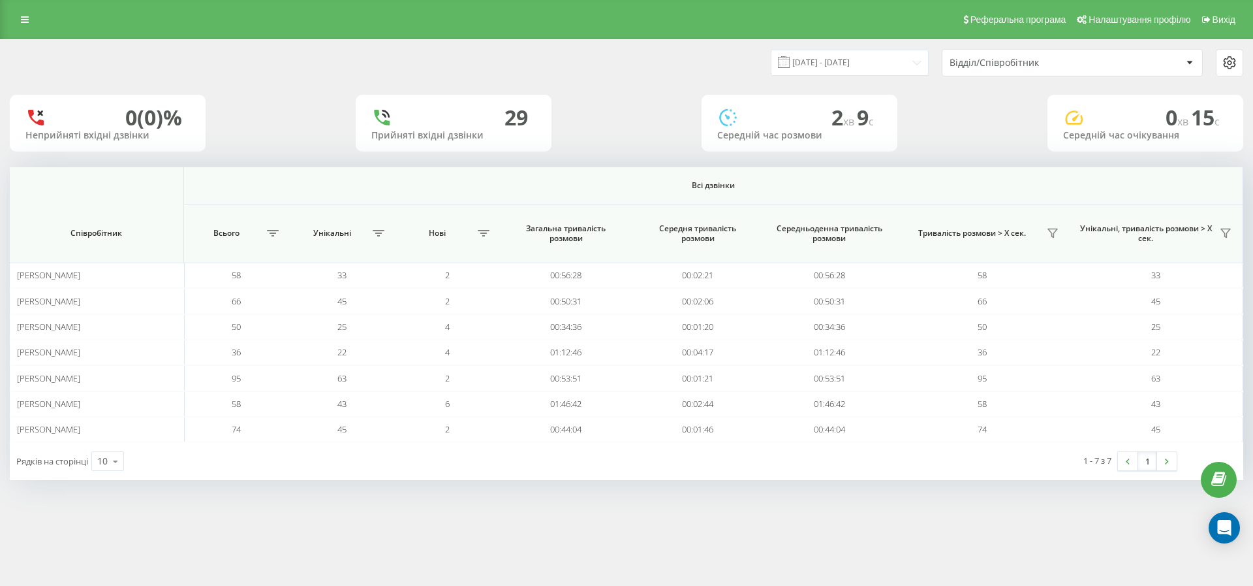
click at [747, 562] on div "Реферальна програма Налаштування профілю Вихід 22.09.2025 - 22.09.2025 Відділ/С…" at bounding box center [626, 293] width 1253 height 586
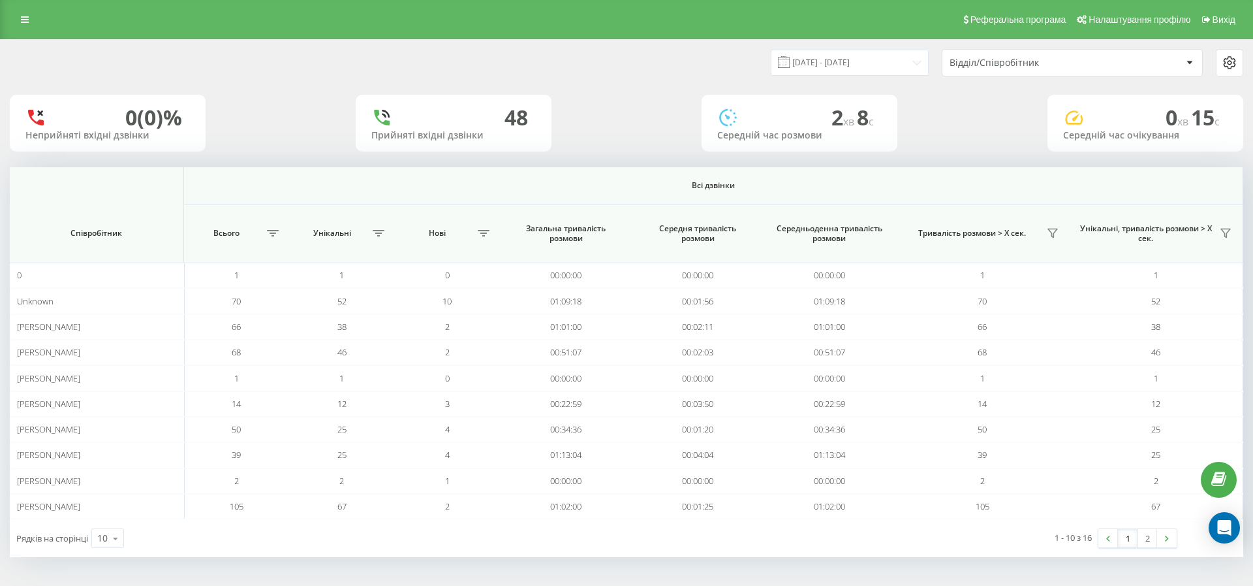
click at [1120, 59] on div "Відділ/Співробітник" at bounding box center [1066, 62] width 232 height 11
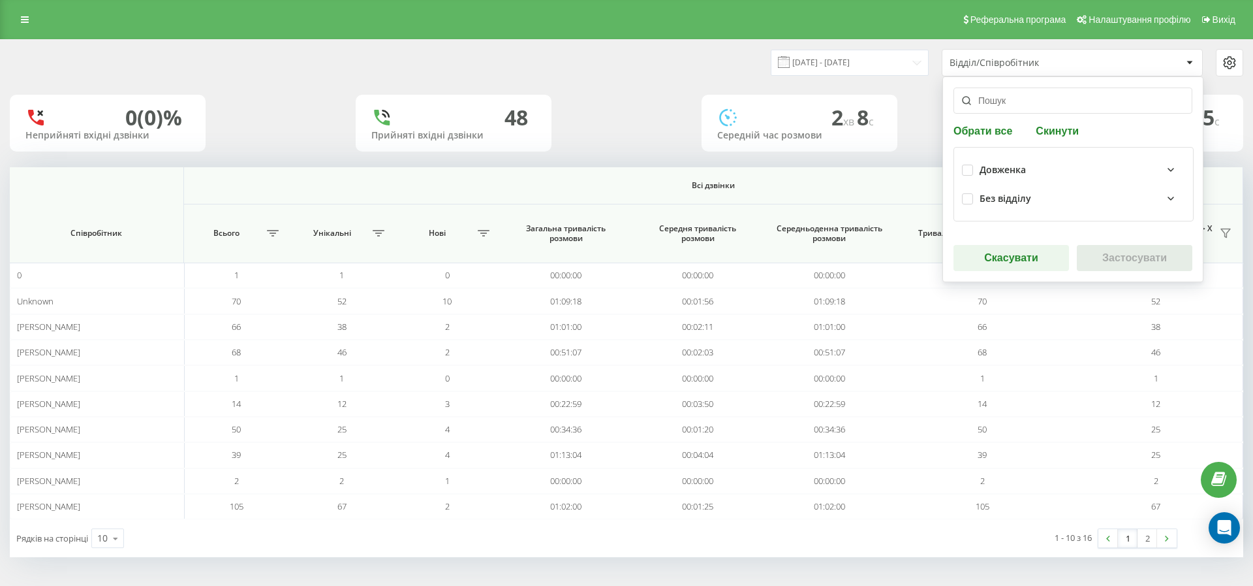
click at [1007, 174] on div "Довженка" at bounding box center [1003, 170] width 46 height 11
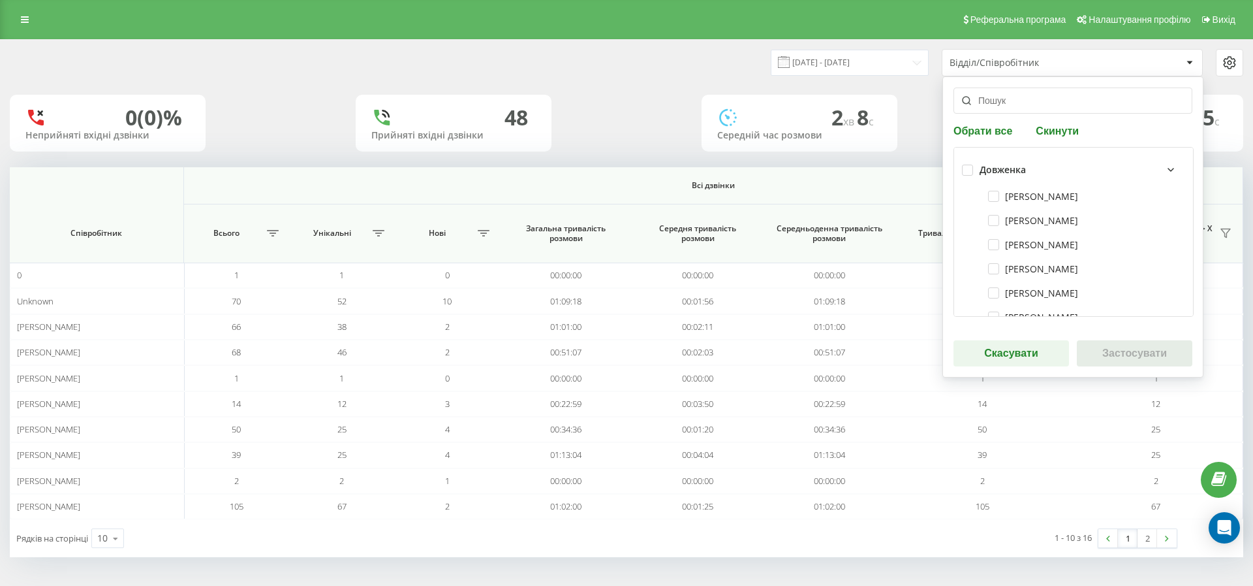
click at [976, 170] on div "Довженка" at bounding box center [1073, 169] width 223 height 29
click at [967, 165] on label at bounding box center [967, 165] width 11 height 0
checkbox input "true"
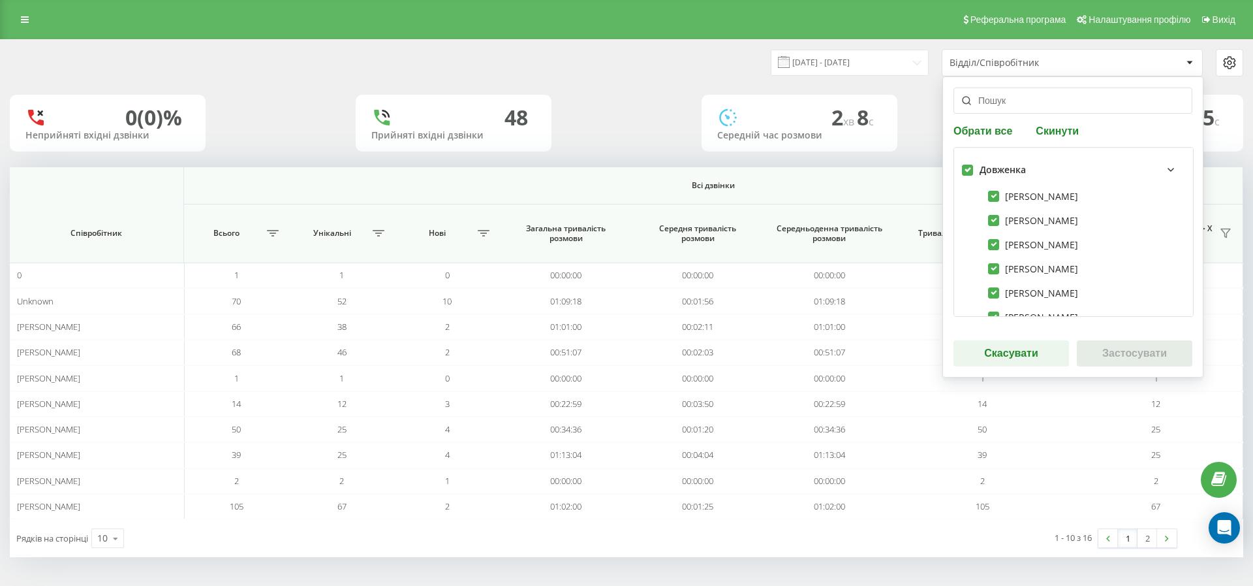
checkbox input "true"
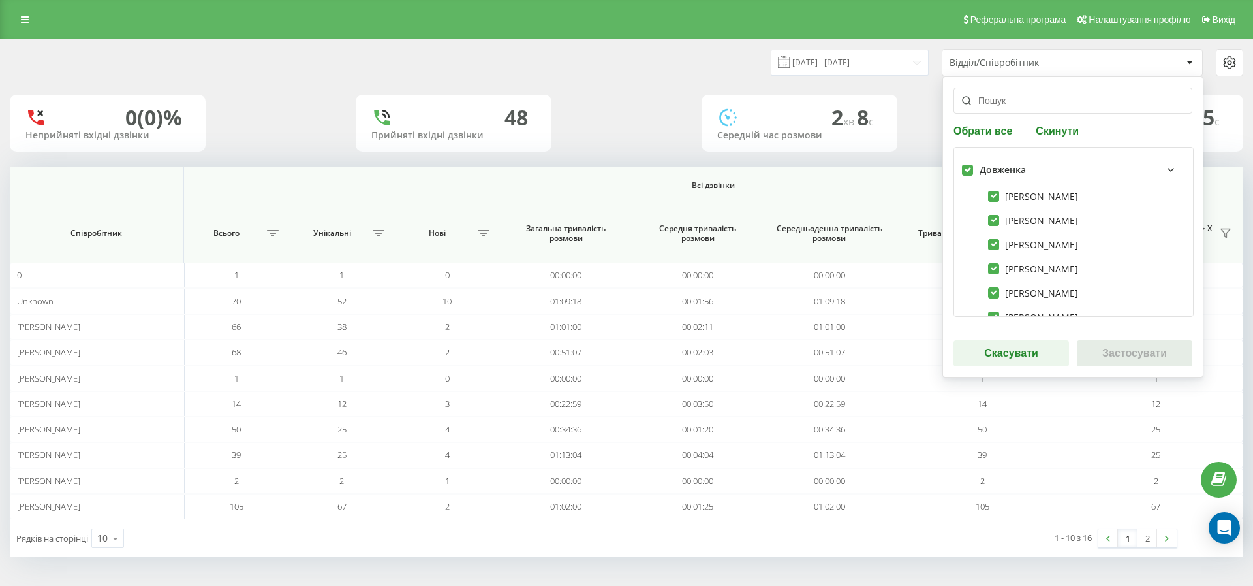
checkbox input "true"
click at [1135, 362] on button "Застосувати" at bounding box center [1135, 353] width 116 height 26
